Goal: Task Accomplishment & Management: Complete application form

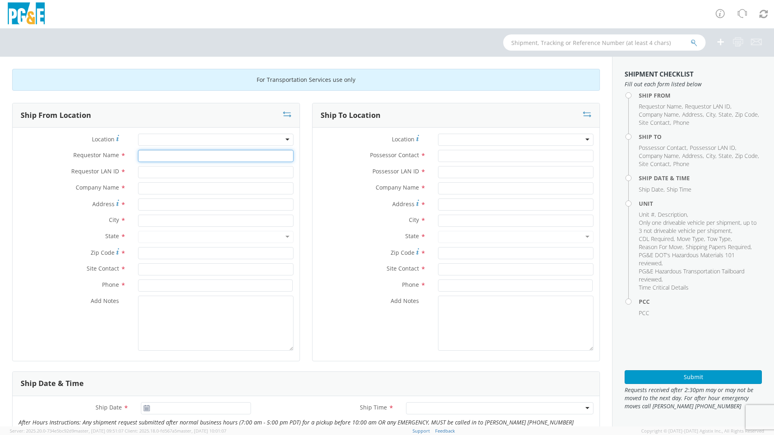
click at [151, 158] on input "Requestor Name *" at bounding box center [216, 156] width 156 height 12
type input "[PERSON_NAME]"
type input "a"
type input "9"
type input "A9HU"
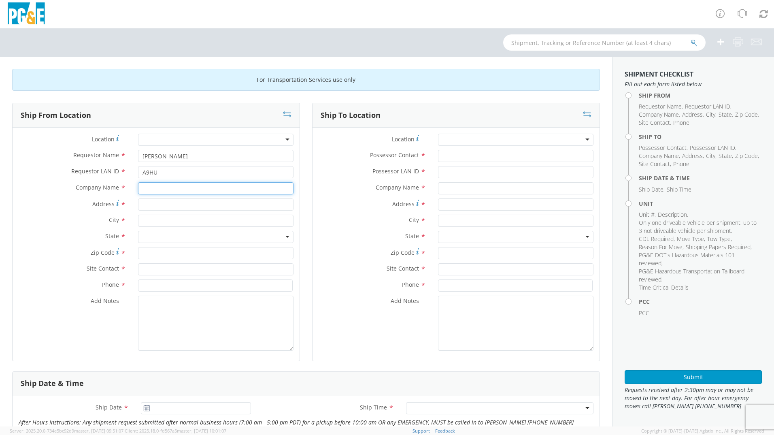
type input "P"
type input "Enoven"
type input "[STREET_ADDRESS]"
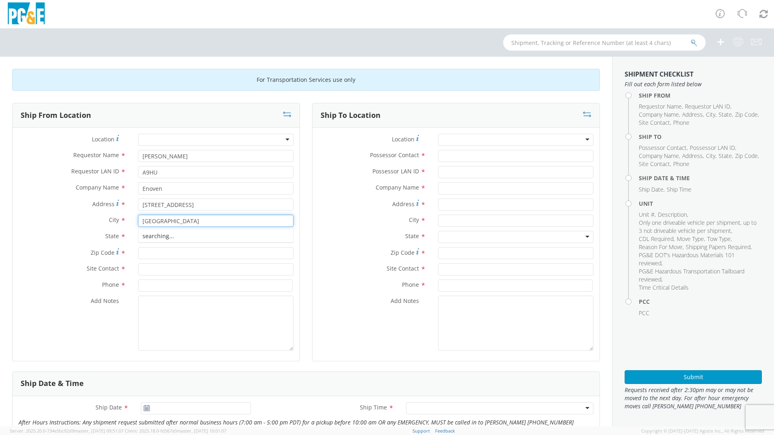
type input "[GEOGRAPHIC_DATA]"
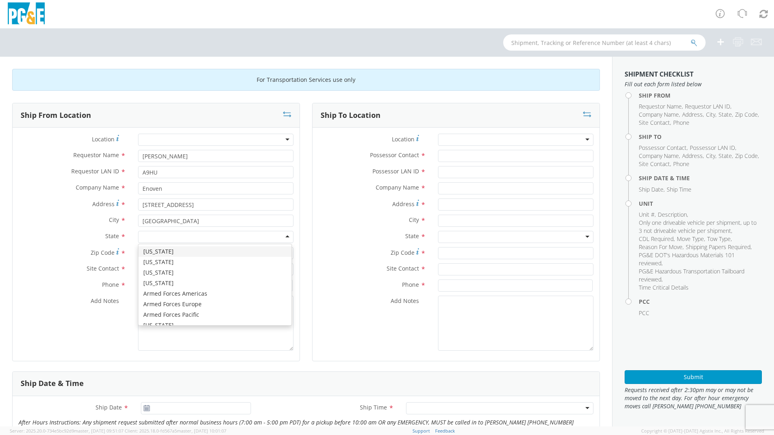
type input "c"
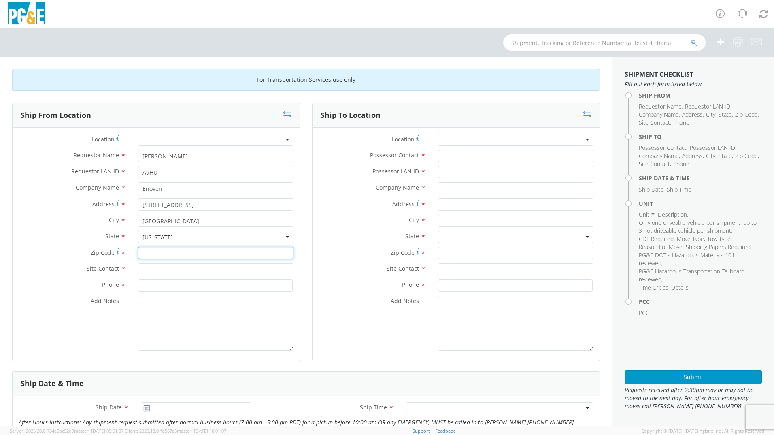
click at [160, 252] on input "Zip Code *" at bounding box center [216, 253] width 156 height 12
type input "96003"
type input "[PERSON_NAME]"
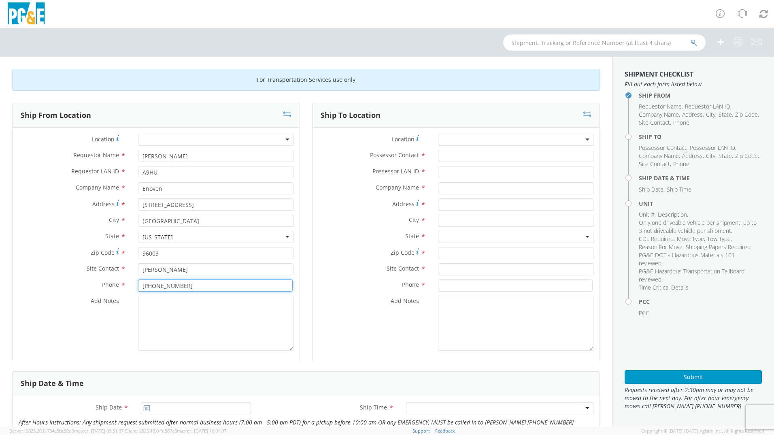
type input "[PHONE_NUMBER]"
type textarea "need truck with pintle hitch to get trailer"
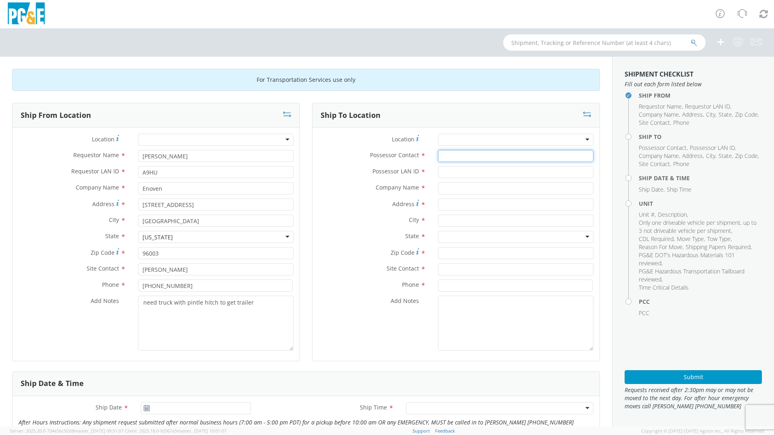
click at [448, 159] on input "Possessor Contact *" at bounding box center [516, 156] width 156 height 12
type input "[PERSON_NAME]"
type input "A9HU"
type input "PG&E"
type input "[STREET_ADDRESS]"
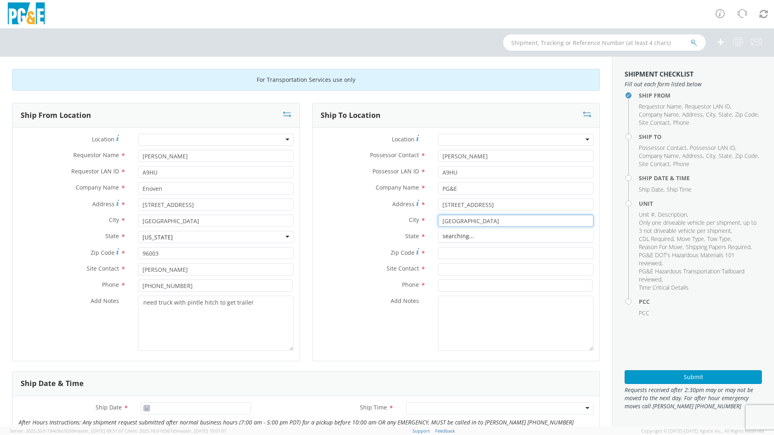
type input "[GEOGRAPHIC_DATA]"
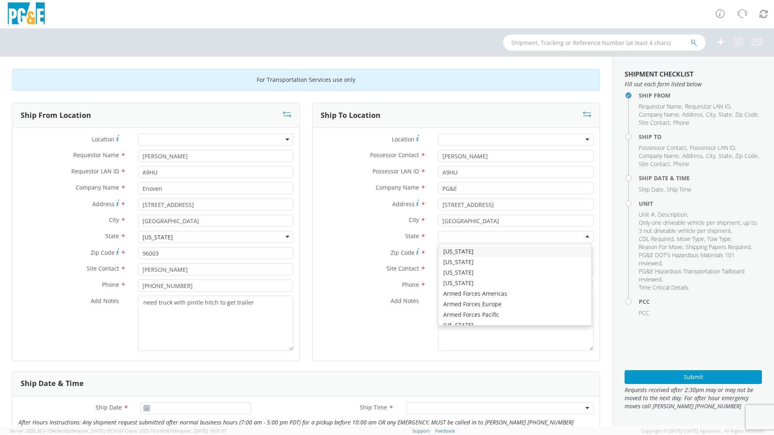
type input "c"
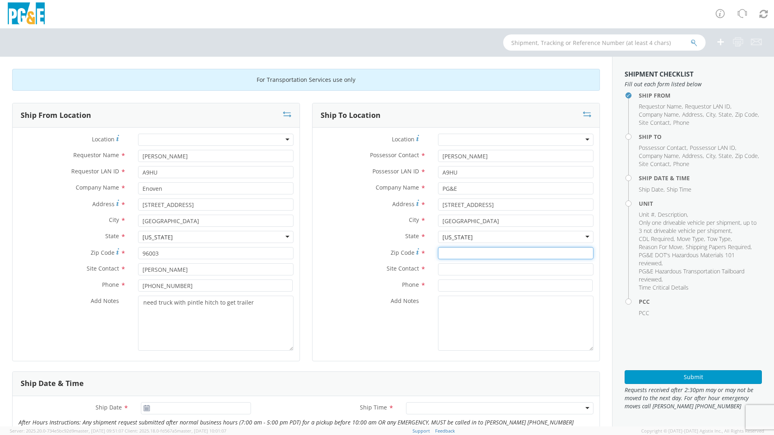
click at [456, 256] on input "Zip Code *" at bounding box center [516, 253] width 156 height 12
type input "94518"
click at [452, 269] on input "text" at bounding box center [516, 269] width 156 height 12
type input "[PERSON_NAME]"
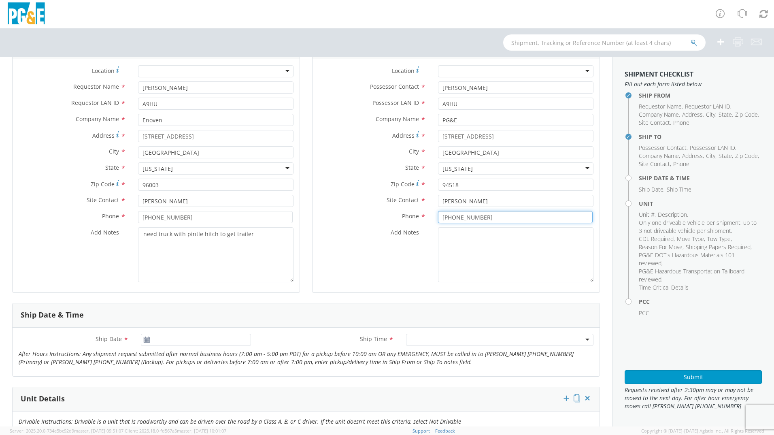
scroll to position [81, 0]
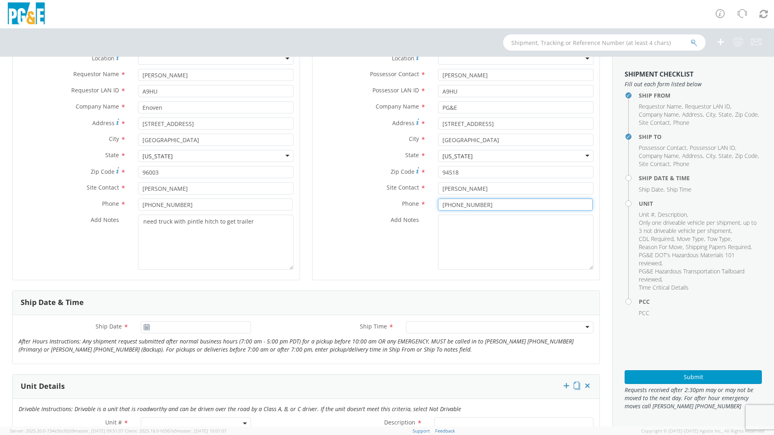
type input "[PHONE_NUMBER]"
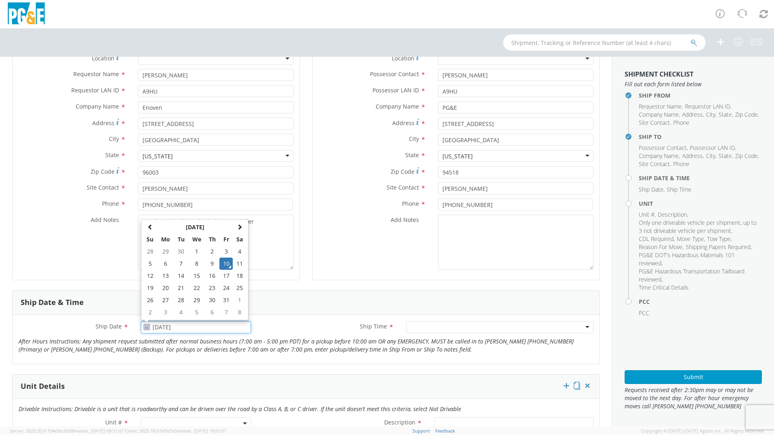
click at [173, 330] on input "[DATE]" at bounding box center [196, 327] width 110 height 12
click at [164, 278] on td "13" at bounding box center [165, 276] width 17 height 12
type input "[DATE]"
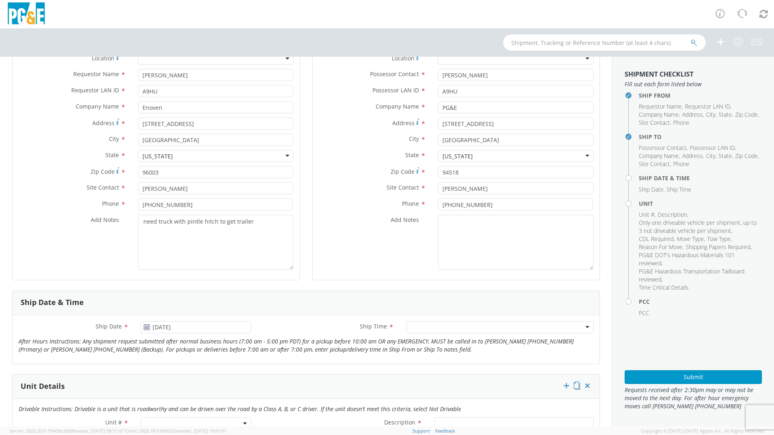
click at [285, 355] on div "Ship Date * [DATE] Ship Time * Any Time 7:00 am - 10:00 am 10:00 am - 1:00 pm 1…" at bounding box center [306, 339] width 587 height 36
click at [412, 328] on div at bounding box center [500, 327] width 188 height 12
click at [331, 349] on icon "After Hours Instructions: Any shipment request submitted after normal business …" at bounding box center [296, 345] width 555 height 16
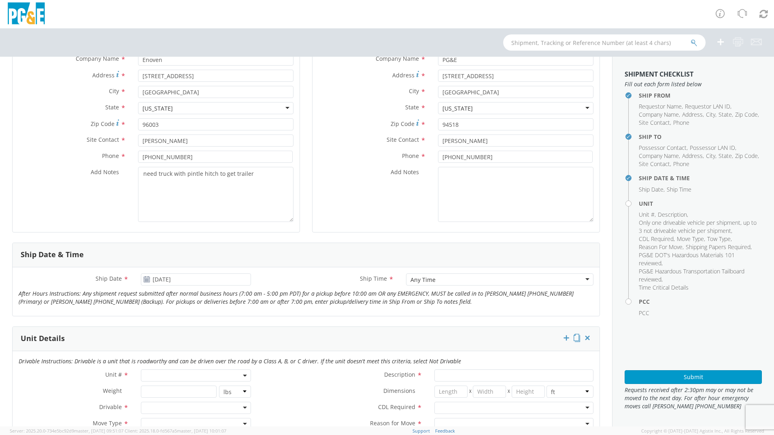
scroll to position [203, 0]
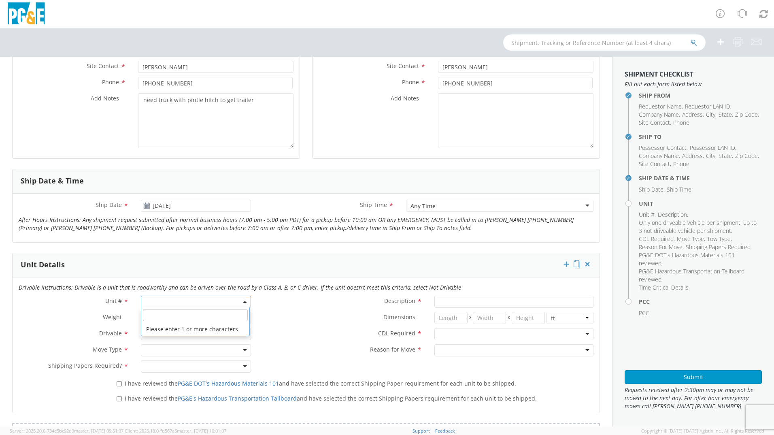
click at [183, 304] on span at bounding box center [196, 302] width 110 height 12
click at [180, 313] on input "search" at bounding box center [195, 315] width 105 height 12
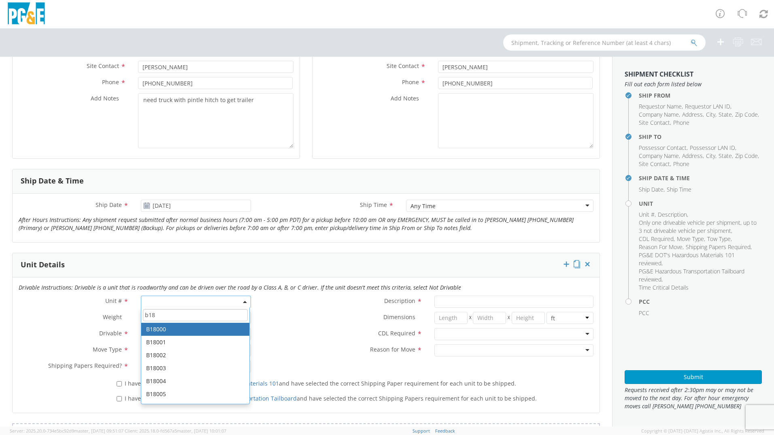
click at [158, 315] on input "b18" at bounding box center [195, 315] width 105 height 12
type input "b18583"
type input "TRAILER; FILTER PRESS"
select select "B18583"
select select "? object:null ?"
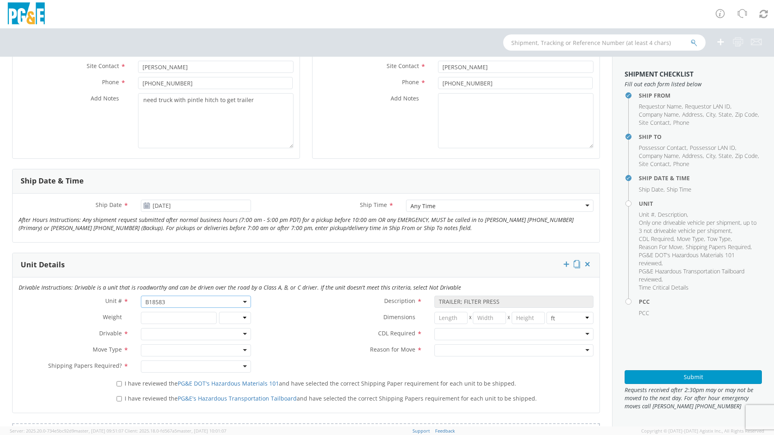
click at [160, 331] on div at bounding box center [196, 334] width 110 height 12
click at [162, 353] on div at bounding box center [196, 350] width 110 height 12
click at [176, 363] on div at bounding box center [196, 366] width 110 height 12
click at [270, 365] on label "Shipping Papers Required? *" at bounding box center [342, 365] width 171 height 11
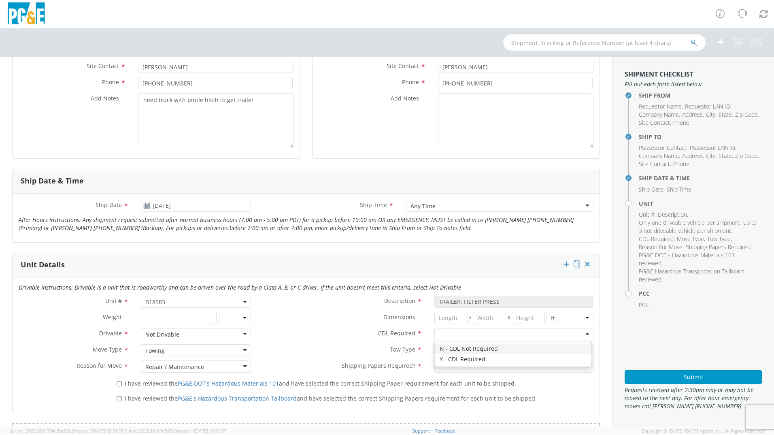
click at [463, 337] on div at bounding box center [514, 334] width 159 height 12
click at [441, 349] on div at bounding box center [514, 350] width 159 height 12
click at [376, 362] on span "Shipping Papers Required?" at bounding box center [379, 366] width 74 height 8
click at [458, 366] on div at bounding box center [514, 366] width 159 height 12
click at [308, 370] on label "Shipping Papers Required? *" at bounding box center [342, 365] width 171 height 11
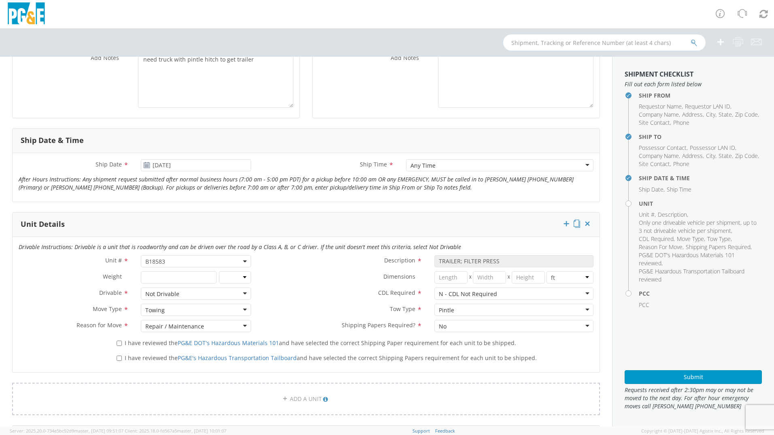
scroll to position [446, 0]
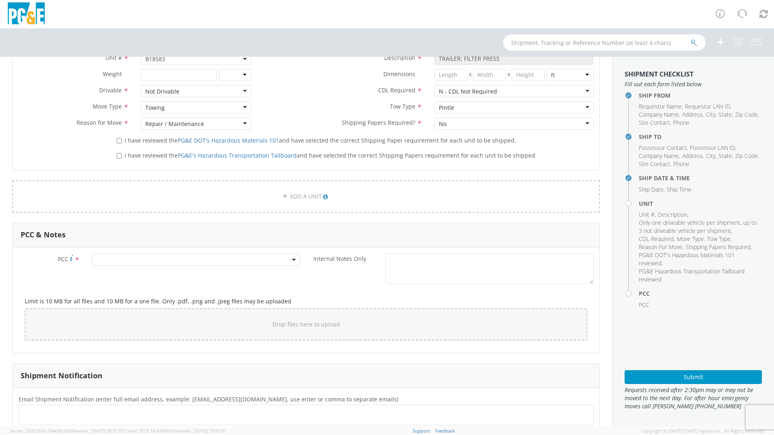
click at [139, 261] on span at bounding box center [196, 260] width 208 height 12
click at [152, 270] on input "number" at bounding box center [195, 273] width 202 height 12
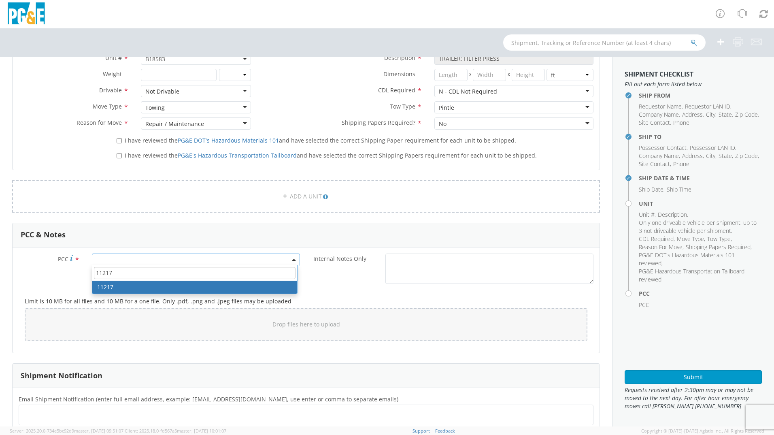
type input "11217"
select select "11217"
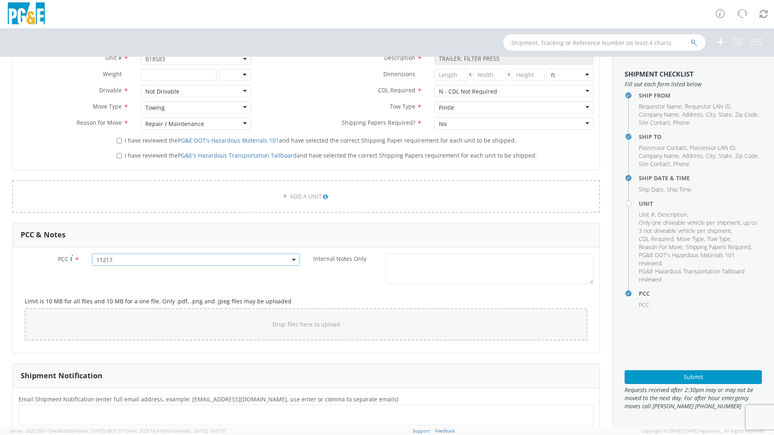
click at [327, 291] on div "Limit is 10 MB for all files and 10 MB for a one file. Only .pdf, .png and .jpe…" at bounding box center [306, 317] width 575 height 59
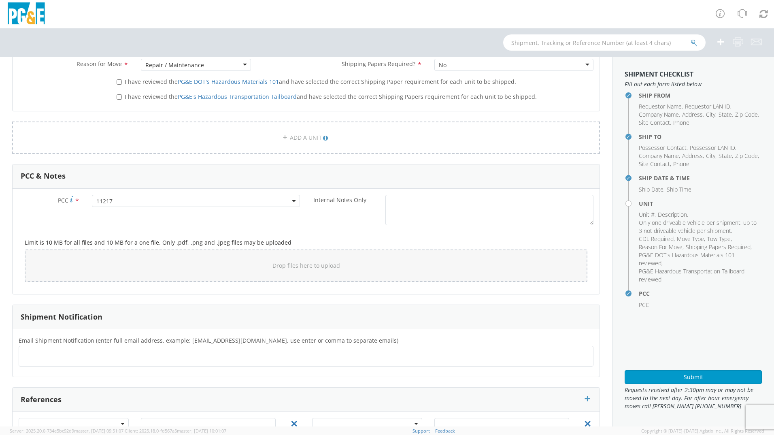
scroll to position [545, 0]
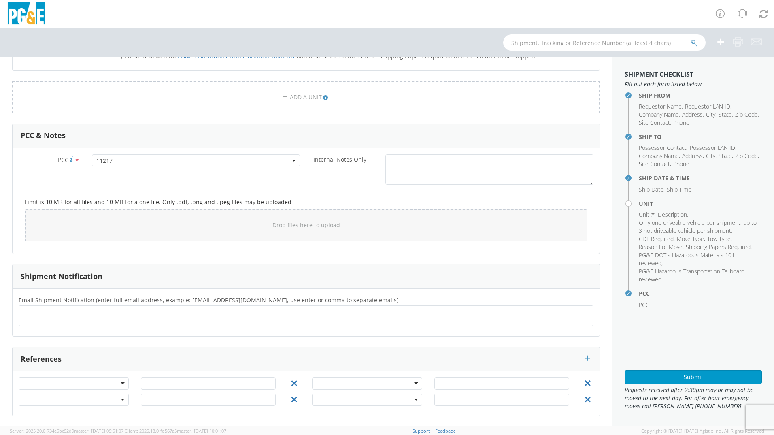
click at [49, 316] on ul at bounding box center [306, 315] width 568 height 13
type input "[EMAIL_ADDRESS][DOMAIN_NAME]"
click at [124, 316] on ul "[EMAIL_ADDRESS][DOMAIN_NAME] ×" at bounding box center [306, 316] width 568 height 14
type input "[EMAIL_ADDRESS][DOMAIN_NAME]"
click at [186, 321] on ul "[EMAIL_ADDRESS][DOMAIN_NAME] × [EMAIL_ADDRESS][DOMAIN_NAME] ×" at bounding box center [306, 316] width 568 height 14
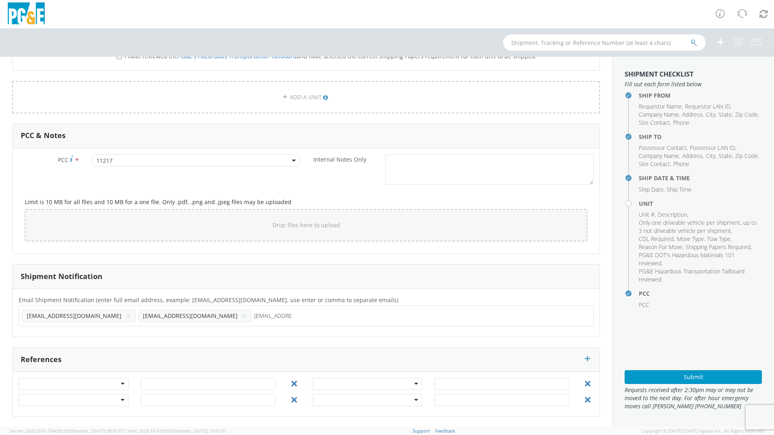
type input "[EMAIL_ADDRESS][DOMAIN_NAME]"
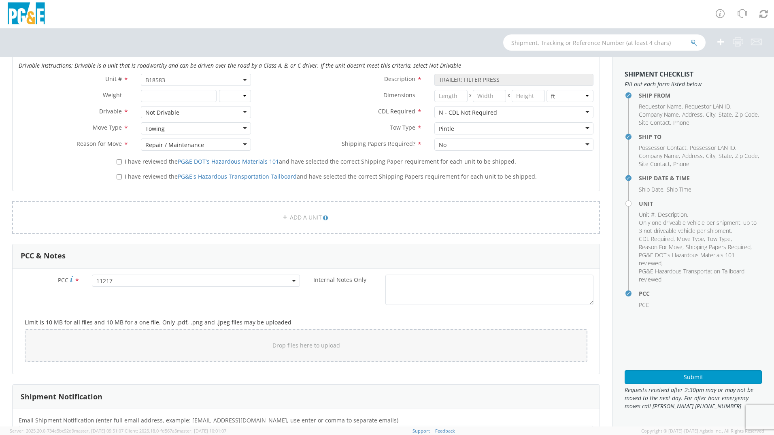
scroll to position [446, 0]
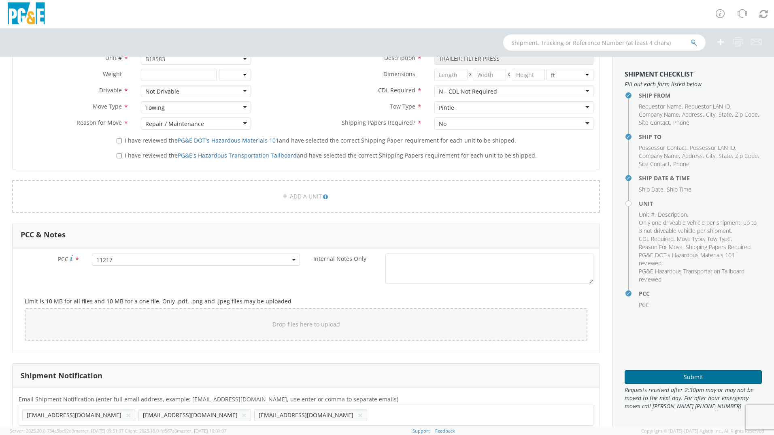
click at [658, 375] on button "Submit" at bounding box center [693, 377] width 137 height 14
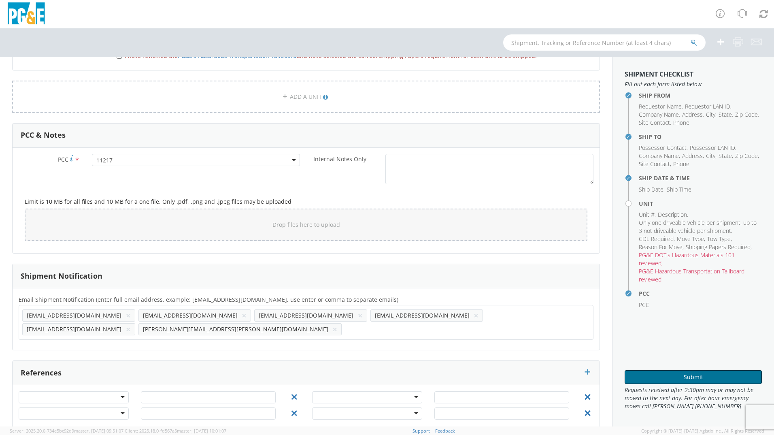
scroll to position [383, 0]
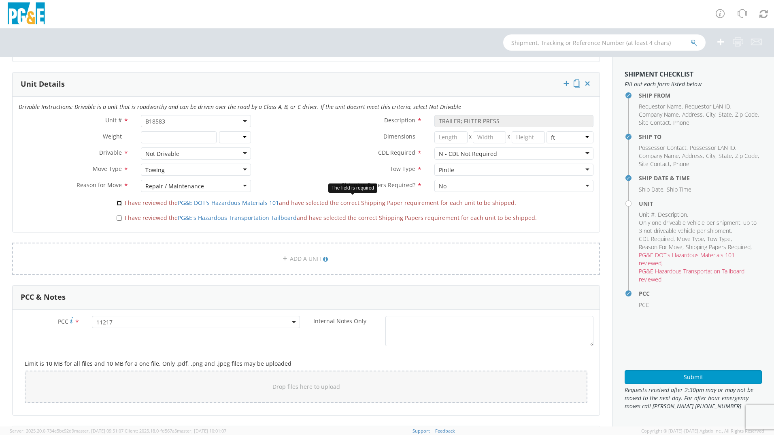
click at [117, 205] on input "I have reviewed the PG&E DOT's Hazardous Materials 101 and have selected the co…" at bounding box center [119, 202] width 5 height 5
checkbox input "true"
click at [117, 218] on input "I have reviewed the PG&E's Hazardous Transportation Tailboard and have selected…" at bounding box center [119, 217] width 5 height 5
checkbox input "true"
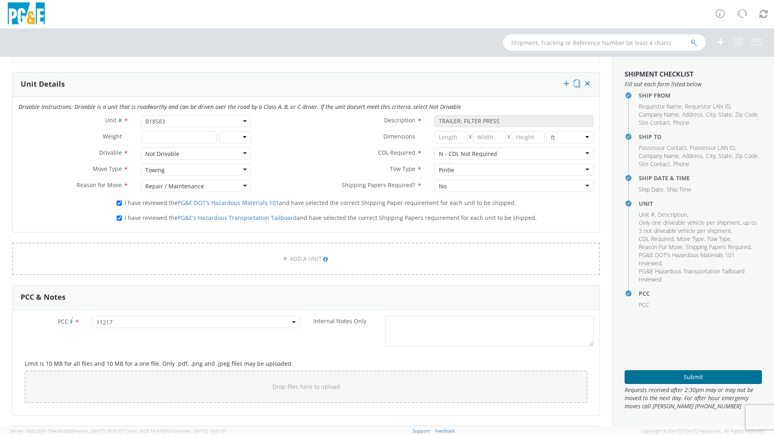
click at [715, 375] on button "Submit" at bounding box center [693, 377] width 137 height 14
